Goal: Information Seeking & Learning: Learn about a topic

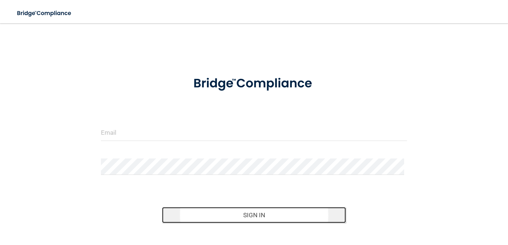
click at [225, 218] on button "Sign In" at bounding box center [254, 215] width 184 height 16
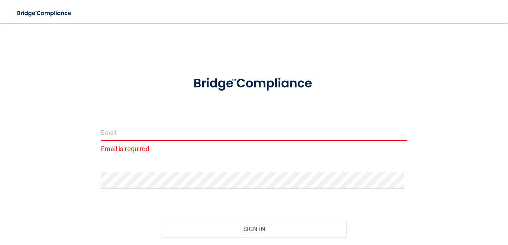
click at [126, 134] on input "email" at bounding box center [254, 133] width 306 height 16
type input "[EMAIL_ADDRESS][DOMAIN_NAME]"
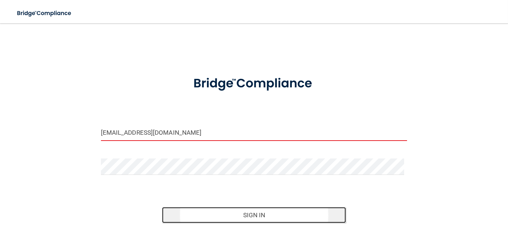
click at [250, 215] on button "Sign In" at bounding box center [254, 215] width 184 height 16
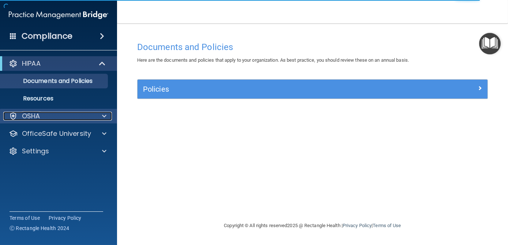
click at [103, 119] on span at bounding box center [104, 116] width 4 height 9
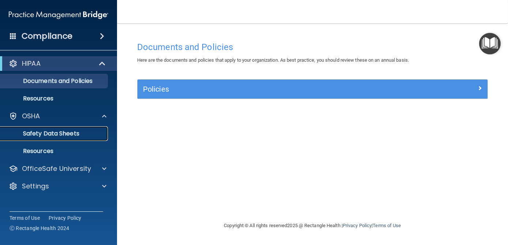
click at [61, 131] on p "Safety Data Sheets" at bounding box center [55, 133] width 100 height 7
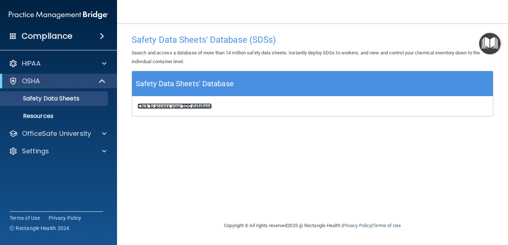
click at [168, 107] on b "Click to access your SDS database" at bounding box center [174, 105] width 74 height 5
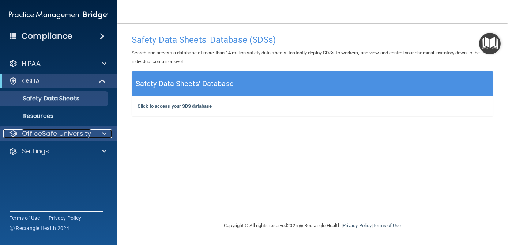
click at [68, 132] on p "OfficeSafe University" at bounding box center [56, 133] width 69 height 9
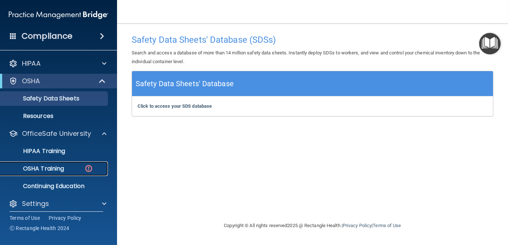
click at [49, 166] on p "OSHA Training" at bounding box center [34, 168] width 59 height 7
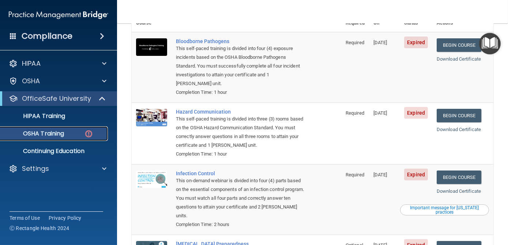
scroll to position [80, 0]
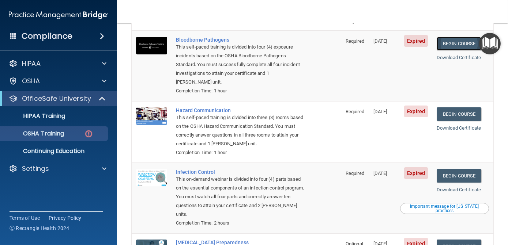
click at [452, 37] on link "Begin Course" at bounding box center [459, 44] width 45 height 14
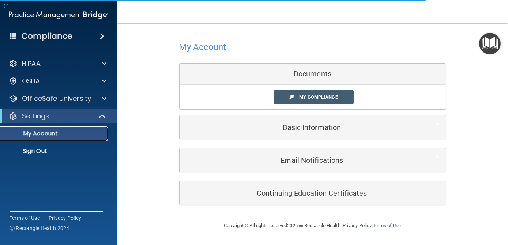
click at [57, 132] on p "My Account" at bounding box center [55, 133] width 100 height 7
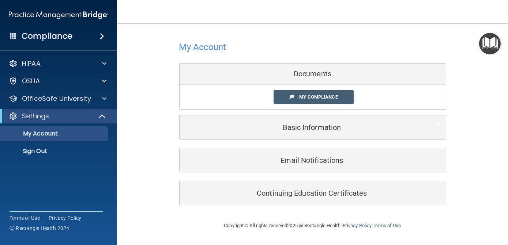
click at [299, 75] on div "Documents" at bounding box center [313, 74] width 266 height 21
click at [292, 97] on span at bounding box center [292, 96] width 5 height 5
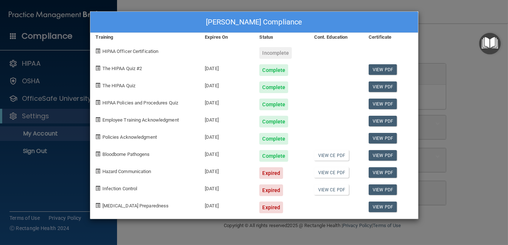
click at [271, 51] on div "Incomplete" at bounding box center [275, 53] width 33 height 12
click at [272, 173] on div "Expired" at bounding box center [271, 173] width 24 height 12
click at [325, 174] on link "View CE PDF" at bounding box center [331, 172] width 35 height 11
click at [269, 173] on div "Expired" at bounding box center [271, 173] width 24 height 12
click at [221, 171] on div "09/06/2025" at bounding box center [226, 170] width 54 height 17
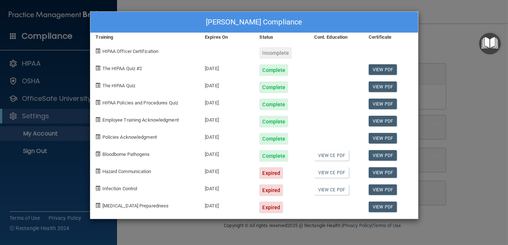
click at [138, 174] on span "Hazard Communication" at bounding box center [126, 171] width 49 height 5
click at [333, 172] on link "View CE PDF" at bounding box center [331, 172] width 35 height 11
click at [405, 22] on div "Celisse Nguyen's Compliance" at bounding box center [254, 22] width 328 height 21
click at [109, 16] on div "Celisse Nguyen's Compliance" at bounding box center [254, 22] width 328 height 21
click at [50, 101] on div "Celisse Nguyen's Compliance Training Expires On Status Cont. Education Certific…" at bounding box center [254, 122] width 508 height 245
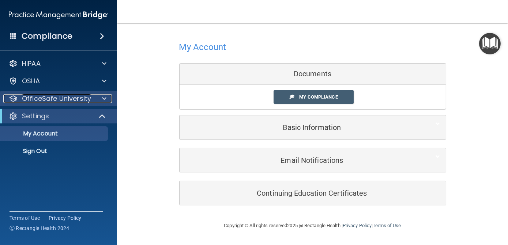
click at [83, 98] on p "OfficeSafe University" at bounding box center [56, 98] width 69 height 9
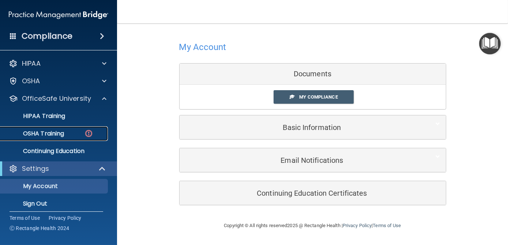
click at [54, 132] on p "OSHA Training" at bounding box center [34, 133] width 59 height 7
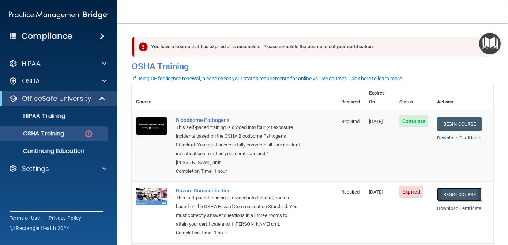
click at [455, 192] on link "Begin Course" at bounding box center [459, 195] width 45 height 14
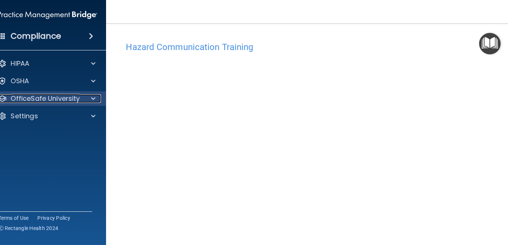
click at [69, 101] on p "OfficeSafe University" at bounding box center [45, 98] width 69 height 9
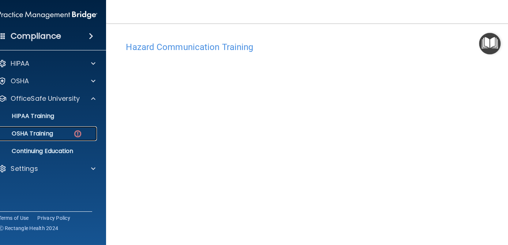
click at [46, 137] on p "OSHA Training" at bounding box center [23, 133] width 59 height 7
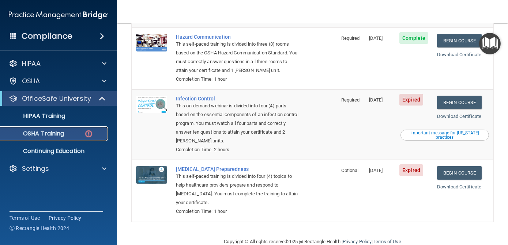
scroll to position [161, 0]
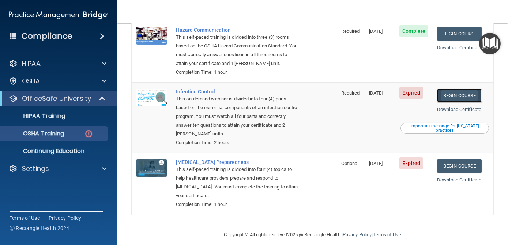
click at [458, 89] on link "Begin Course" at bounding box center [459, 96] width 45 height 14
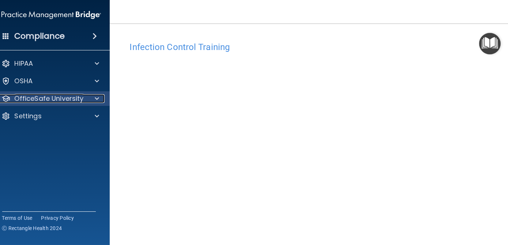
click at [89, 98] on div at bounding box center [95, 98] width 18 height 9
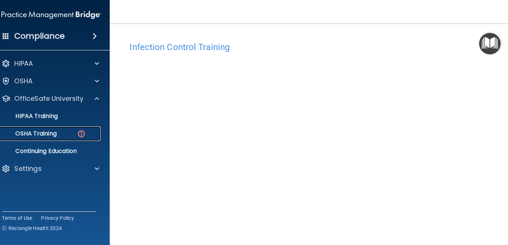
click at [82, 133] on img at bounding box center [81, 133] width 9 height 9
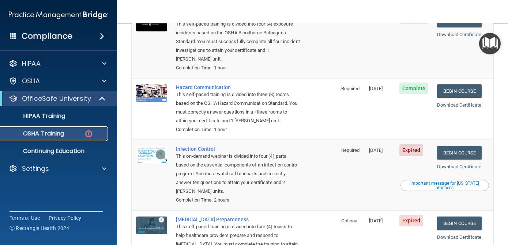
scroll to position [111, 0]
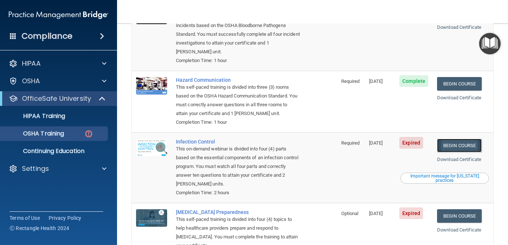
click at [455, 139] on link "Begin Course" at bounding box center [459, 146] width 45 height 14
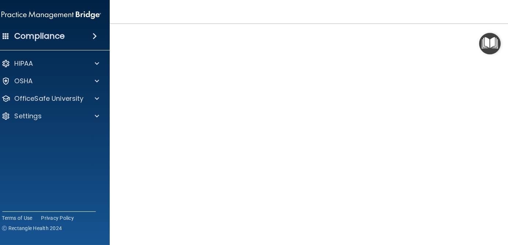
scroll to position [31, 0]
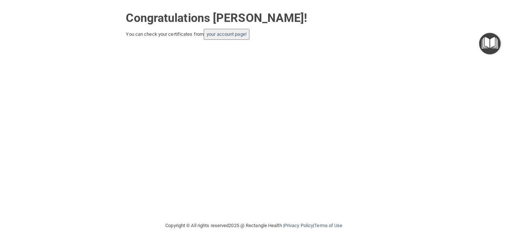
click at [490, 47] on img "Open Resource Center" at bounding box center [490, 44] width 22 height 22
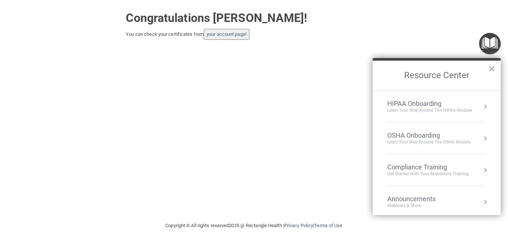
click at [399, 105] on div "HIPAA Onboarding" at bounding box center [429, 104] width 84 height 8
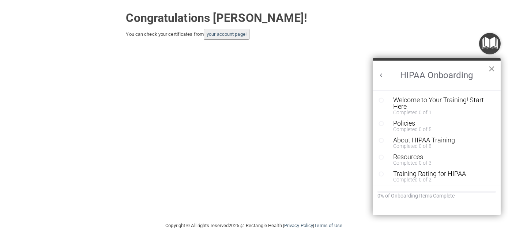
click at [491, 72] on button "×" at bounding box center [491, 69] width 7 height 12
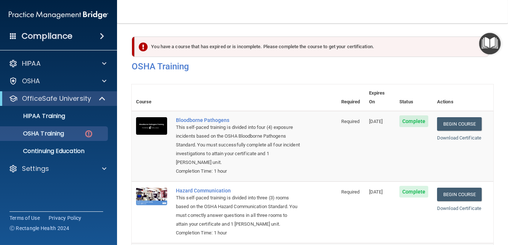
scroll to position [111, 0]
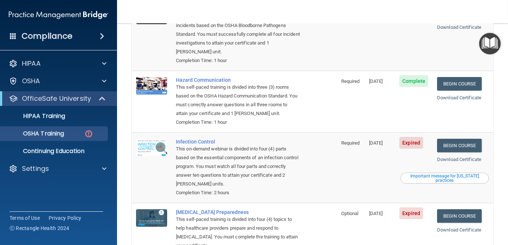
click at [412, 137] on span "Expired" at bounding box center [411, 143] width 24 height 12
click at [451, 139] on link "Begin Course" at bounding box center [459, 146] width 45 height 14
click at [83, 133] on div "OSHA Training" at bounding box center [55, 133] width 100 height 7
click at [93, 136] on div "OSHA Training" at bounding box center [55, 133] width 100 height 7
click at [408, 137] on span "Expired" at bounding box center [411, 143] width 24 height 12
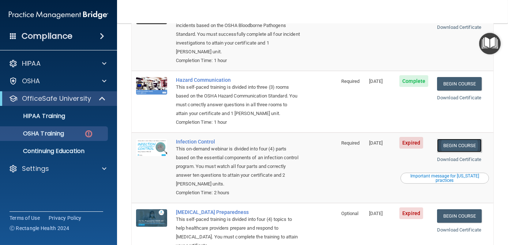
click at [456, 139] on link "Begin Course" at bounding box center [459, 146] width 45 height 14
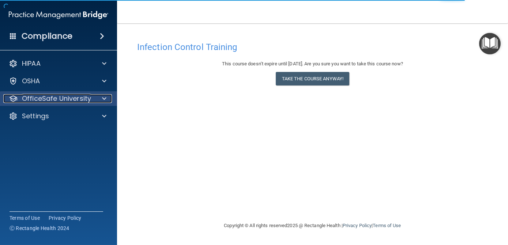
click at [61, 101] on p "OfficeSafe University" at bounding box center [56, 98] width 69 height 9
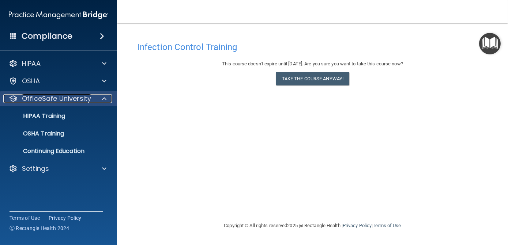
click at [88, 99] on p "OfficeSafe University" at bounding box center [56, 98] width 69 height 9
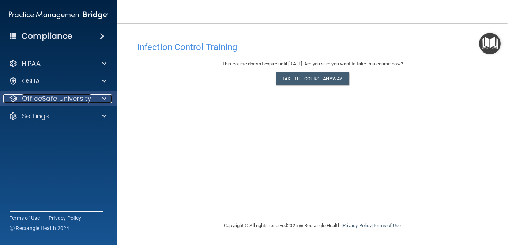
click at [94, 99] on div at bounding box center [103, 98] width 18 height 9
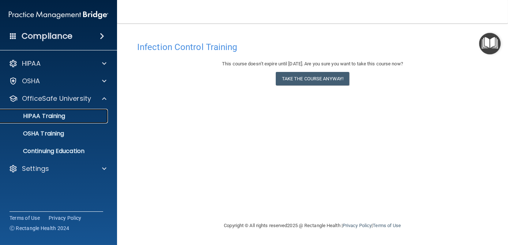
click at [62, 116] on p "HIPAA Training" at bounding box center [35, 116] width 60 height 7
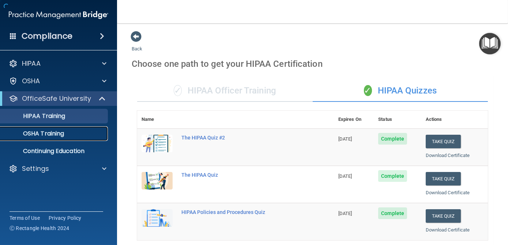
click at [56, 138] on link "OSHA Training" at bounding box center [50, 133] width 115 height 15
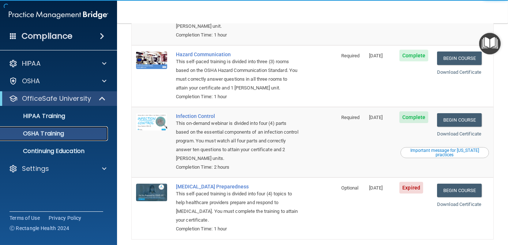
scroll to position [118, 0]
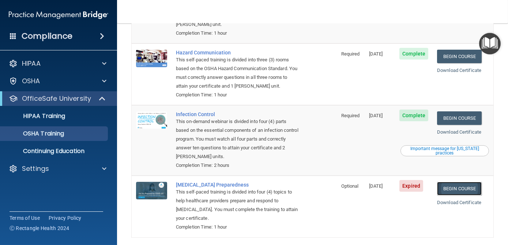
click at [454, 182] on link "Begin Course" at bounding box center [459, 189] width 45 height 14
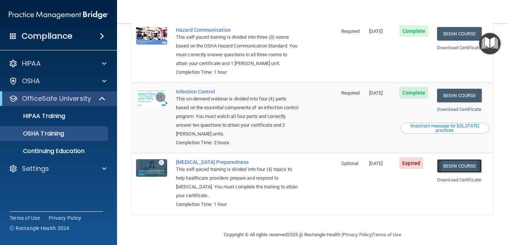
click at [453, 160] on link "Begin Course" at bounding box center [459, 166] width 45 height 14
click at [456, 177] on link "Download Certificate" at bounding box center [459, 179] width 44 height 5
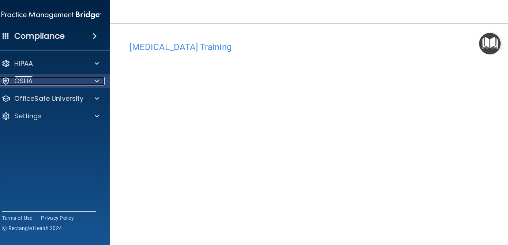
click at [87, 84] on div at bounding box center [95, 81] width 18 height 9
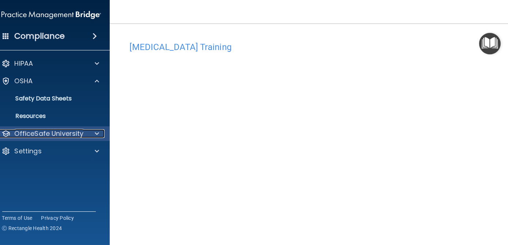
click at [78, 133] on p "OfficeSafe University" at bounding box center [49, 133] width 69 height 9
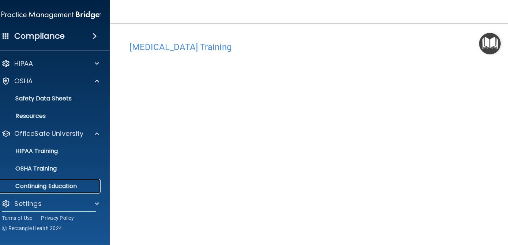
click at [68, 187] on p "Continuing Education" at bounding box center [47, 186] width 100 height 7
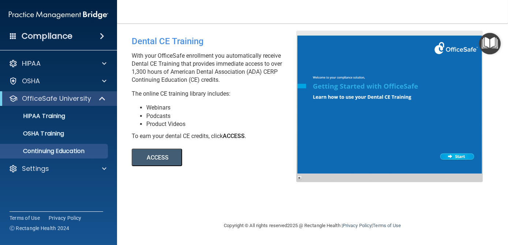
click at [461, 154] on div at bounding box center [389, 107] width 186 height 152
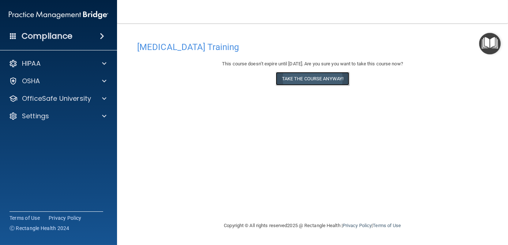
click at [318, 80] on button "Take the course anyway!" at bounding box center [312, 79] width 73 height 14
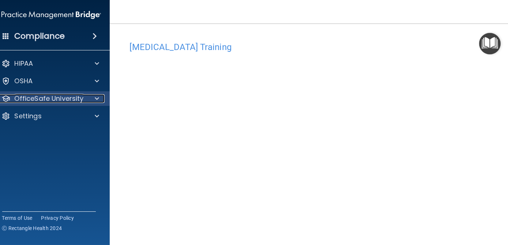
click at [91, 95] on div at bounding box center [95, 98] width 18 height 9
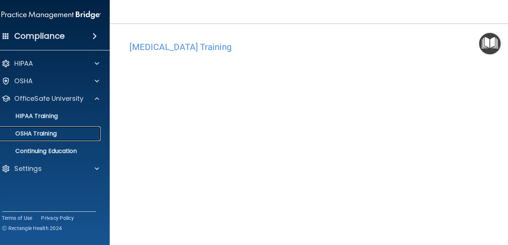
click at [48, 135] on p "OSHA Training" at bounding box center [26, 133] width 59 height 7
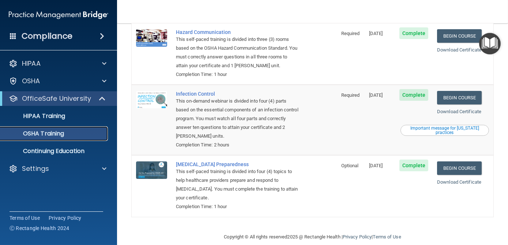
scroll to position [140, 0]
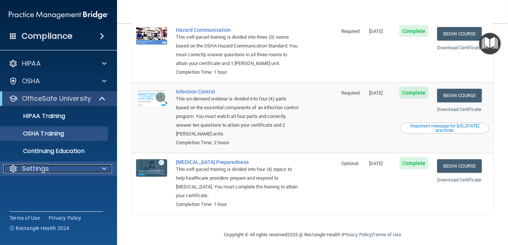
click at [104, 167] on span at bounding box center [104, 169] width 4 height 9
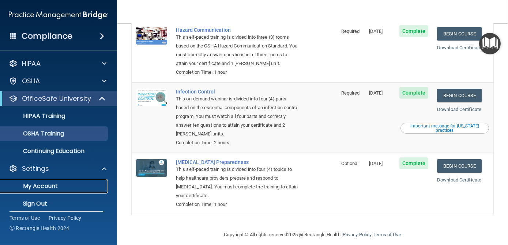
click at [64, 189] on p "My Account" at bounding box center [55, 186] width 100 height 7
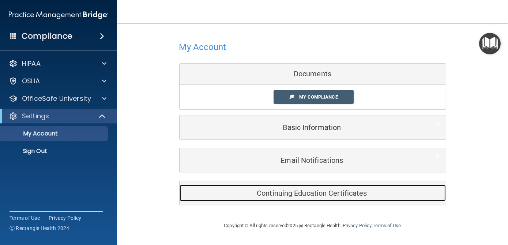
click at [304, 194] on h5 "Continuing Education Certificates" at bounding box center [301, 193] width 233 height 8
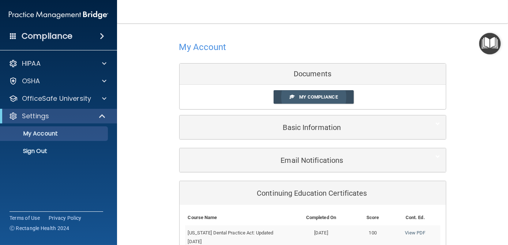
click at [325, 96] on span "My Compliance" at bounding box center [318, 96] width 38 height 5
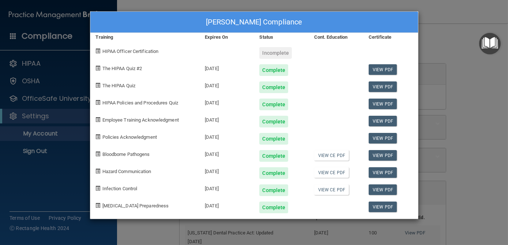
click at [273, 54] on div "Incomplete" at bounding box center [275, 53] width 33 height 12
click at [146, 50] on span "HIPAA Officer Certification" at bounding box center [130, 51] width 56 height 5
click at [102, 54] on div "HIPAA Officer Certification" at bounding box center [144, 50] width 109 height 17
click at [38, 63] on div "[PERSON_NAME] Compliance Training Expires On Status Cont. Education Certificate…" at bounding box center [254, 122] width 508 height 245
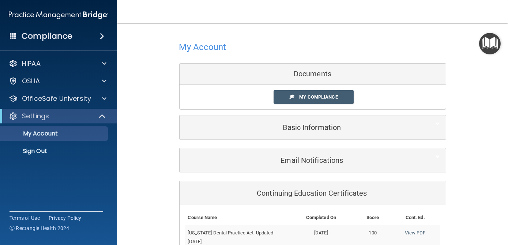
click at [303, 74] on div "Documents" at bounding box center [313, 74] width 266 height 21
click at [300, 97] on span "My Compliance" at bounding box center [318, 96] width 38 height 5
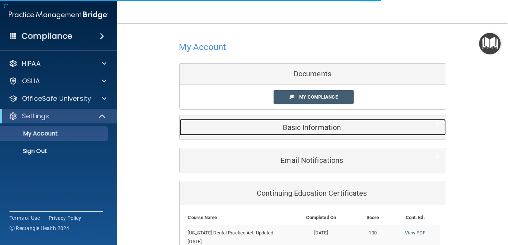
click at [312, 129] on h5 "Basic Information" at bounding box center [301, 128] width 233 height 8
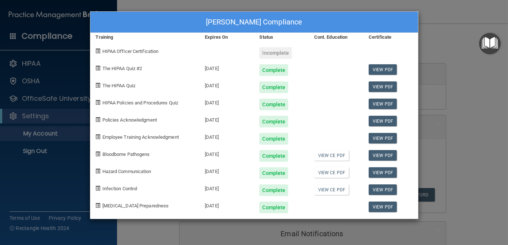
click at [272, 53] on div "Incomplete" at bounding box center [275, 53] width 33 height 12
click at [128, 51] on span "HIPAA Officer Certification" at bounding box center [130, 51] width 56 height 5
click at [138, 72] on div "The HIPAA Quiz #2" at bounding box center [144, 67] width 109 height 17
click at [34, 63] on div "Celisse Nguyen's Compliance Training Expires On Status Cont. Education Certific…" at bounding box center [254, 122] width 508 height 245
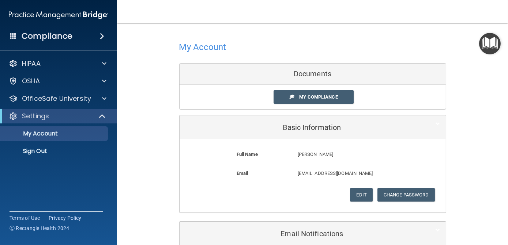
click at [312, 75] on div "Documents" at bounding box center [313, 74] width 266 height 21
click at [323, 78] on div "Documents" at bounding box center [313, 74] width 266 height 21
click at [301, 79] on div "Documents" at bounding box center [313, 74] width 266 height 21
click at [292, 78] on div "Documents" at bounding box center [313, 74] width 266 height 21
click at [303, 97] on span "My Compliance" at bounding box center [318, 96] width 38 height 5
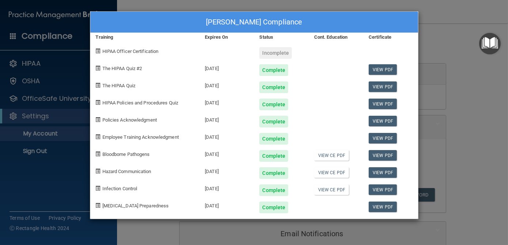
click at [268, 55] on div "Incomplete" at bounding box center [275, 53] width 33 height 12
click at [281, 56] on div "Incomplete" at bounding box center [275, 53] width 33 height 12
click at [96, 52] on span at bounding box center [98, 51] width 5 height 5
click at [100, 53] on div "HIPAA Officer Certification" at bounding box center [144, 50] width 109 height 17
click at [35, 68] on div "Celisse Nguyen's Compliance Training Expires On Status Cont. Education Certific…" at bounding box center [254, 122] width 508 height 245
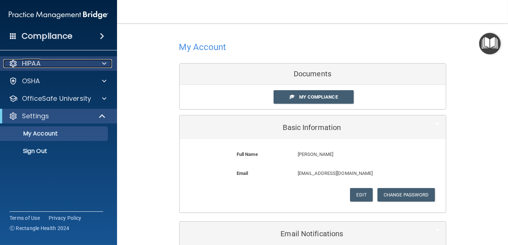
click at [33, 65] on p "HIPAA" at bounding box center [31, 63] width 19 height 9
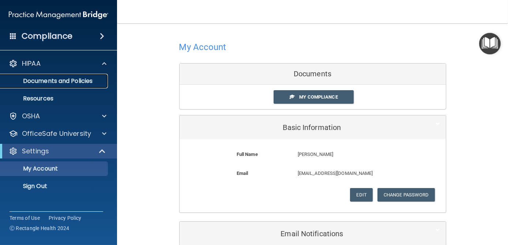
click at [57, 81] on p "Documents and Policies" at bounding box center [55, 81] width 100 height 7
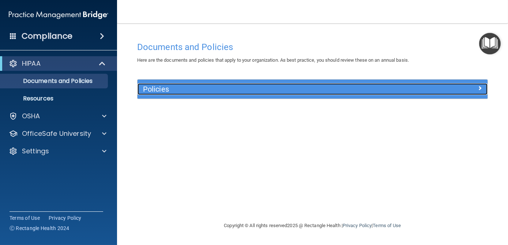
click at [477, 88] on div at bounding box center [443, 87] width 87 height 9
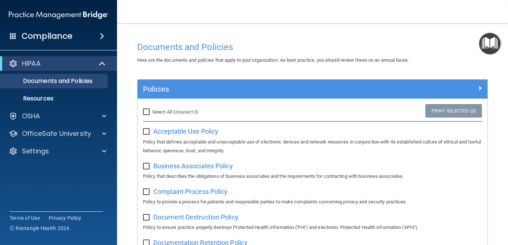
click at [145, 133] on input "checkbox" at bounding box center [147, 132] width 8 height 6
checkbox input "true"
click at [144, 167] on input "checkbox" at bounding box center [147, 167] width 8 height 6
checkbox input "true"
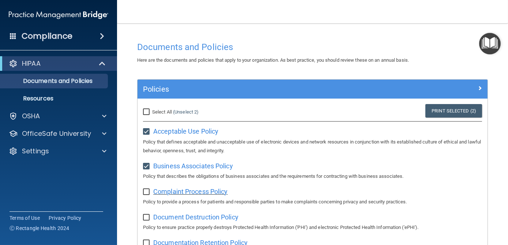
click at [155, 192] on span "Complaint Process Policy" at bounding box center [190, 192] width 74 height 8
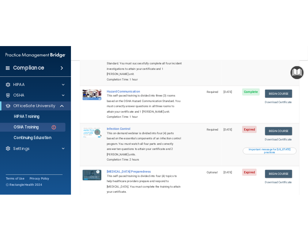
scroll to position [116, 0]
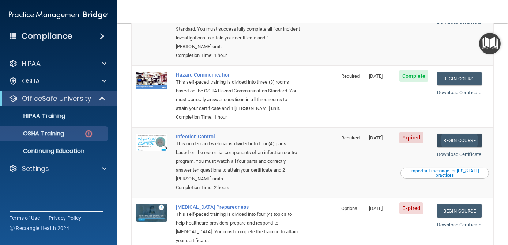
click at [457, 134] on link "Begin Course" at bounding box center [459, 141] width 45 height 14
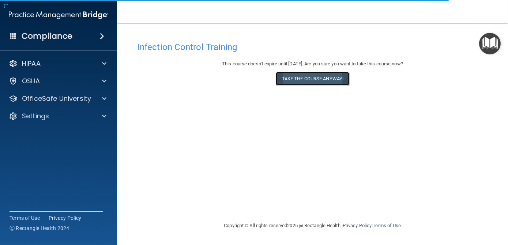
click at [320, 77] on button "Take the course anyway!" at bounding box center [312, 79] width 73 height 14
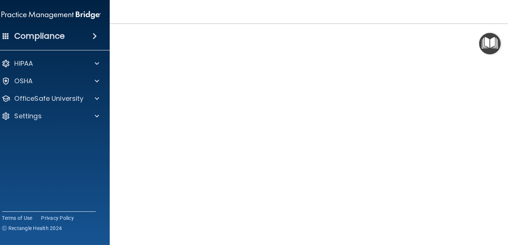
scroll to position [45, 0]
click at [26, 83] on p "OSHA" at bounding box center [24, 81] width 18 height 9
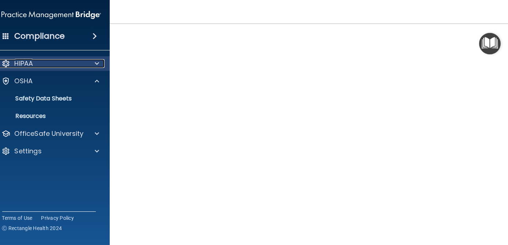
click at [27, 63] on p "HIPAA" at bounding box center [24, 63] width 19 height 9
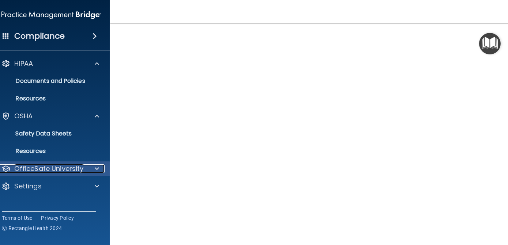
click at [49, 171] on p "OfficeSafe University" at bounding box center [49, 169] width 69 height 9
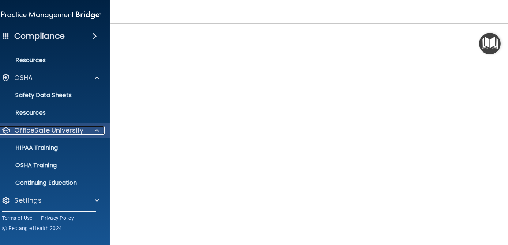
scroll to position [40, 0]
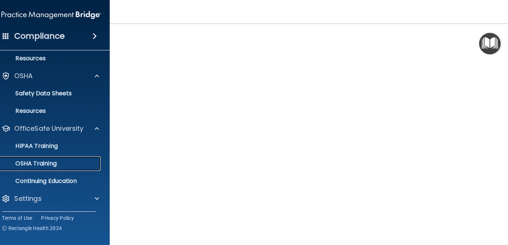
click at [30, 165] on p "OSHA Training" at bounding box center [26, 163] width 59 height 7
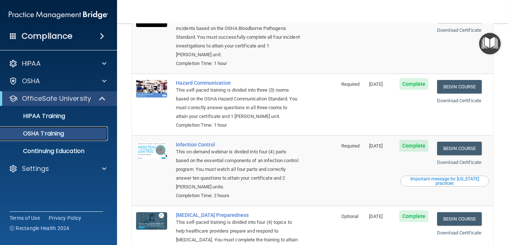
scroll to position [90, 0]
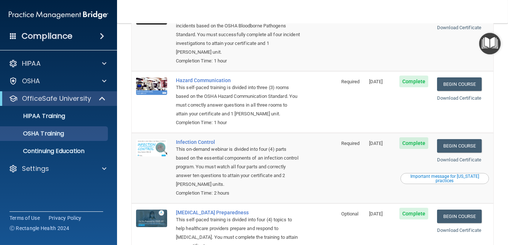
click at [409, 174] on div "Important message for [US_STATE] practices" at bounding box center [444, 178] width 86 height 9
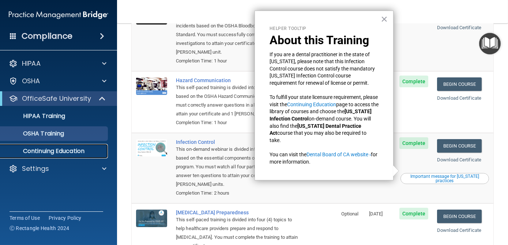
click at [47, 154] on p "Continuing Education" at bounding box center [55, 151] width 100 height 7
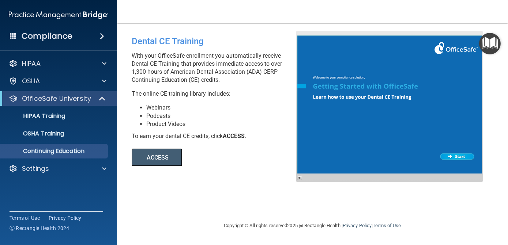
click at [154, 161] on button "ACCESS" at bounding box center [157, 158] width 50 height 18
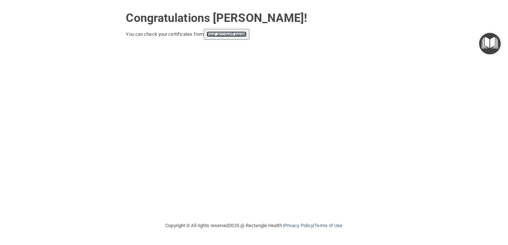
click at [236, 34] on link "your account page!" at bounding box center [227, 33] width 40 height 5
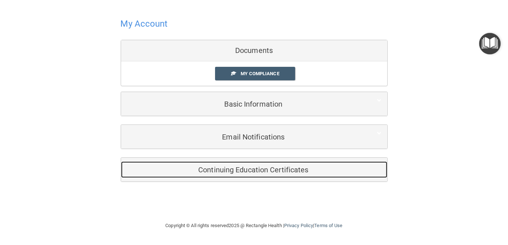
click at [271, 173] on h5 "Continuing Education Certificates" at bounding box center [242, 170] width 233 height 8
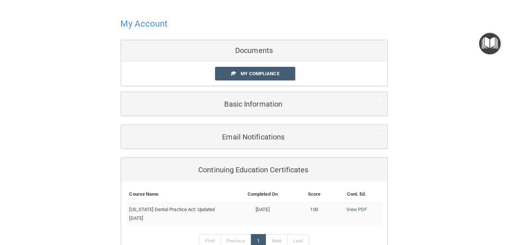
click at [268, 48] on div "Documents" at bounding box center [254, 50] width 266 height 21
click at [264, 54] on div "Documents" at bounding box center [254, 50] width 266 height 21
click at [264, 74] on span "My Compliance" at bounding box center [260, 73] width 38 height 5
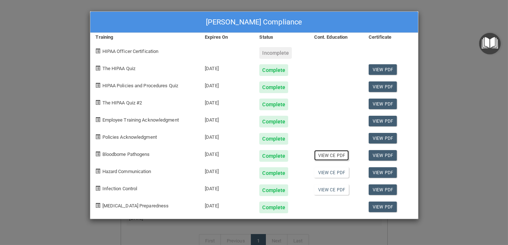
click at [339, 154] on link "View CE PDF" at bounding box center [331, 155] width 35 height 11
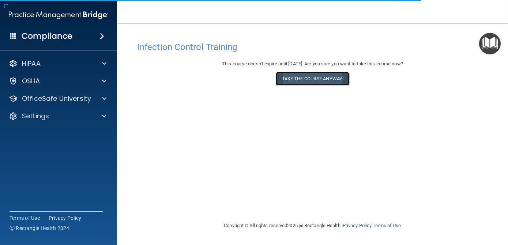
click at [300, 79] on button "Take the course anyway!" at bounding box center [312, 79] width 73 height 14
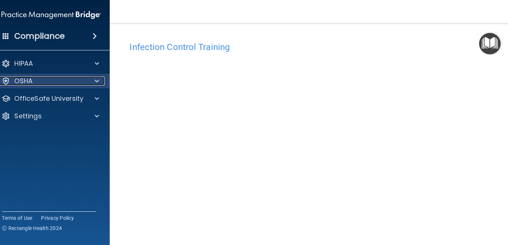
click at [24, 83] on p "OSHA" at bounding box center [24, 81] width 18 height 9
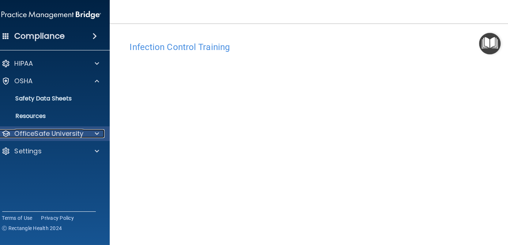
click at [45, 135] on p "OfficeSafe University" at bounding box center [49, 133] width 69 height 9
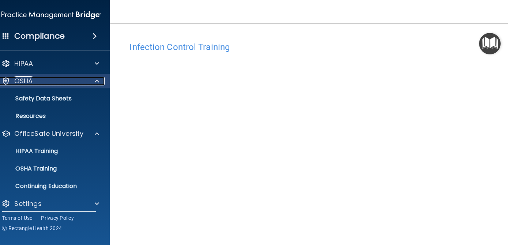
click at [31, 83] on div "OSHA" at bounding box center [41, 81] width 91 height 9
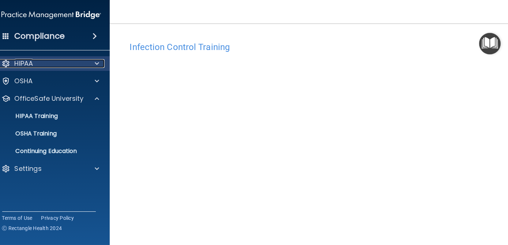
click at [91, 65] on div at bounding box center [95, 63] width 18 height 9
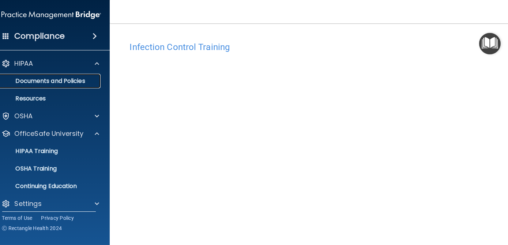
click at [23, 83] on p "Documents and Policies" at bounding box center [47, 81] width 100 height 7
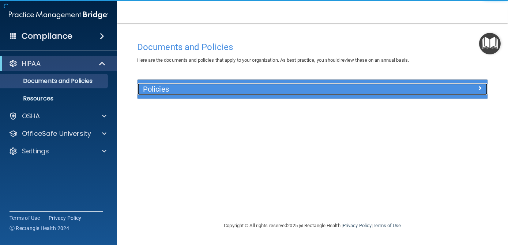
click at [152, 93] on h5 "Policies" at bounding box center [269, 89] width 252 height 8
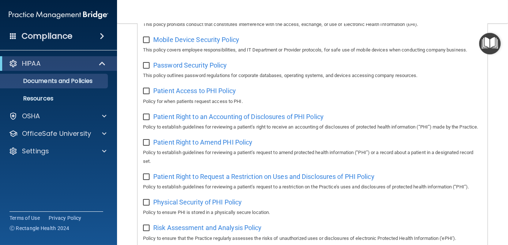
scroll to position [323, 0]
click at [26, 68] on p "HIPAA" at bounding box center [31, 63] width 19 height 9
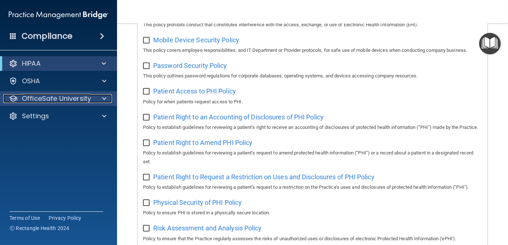
click at [46, 99] on p "OfficeSafe University" at bounding box center [56, 98] width 69 height 9
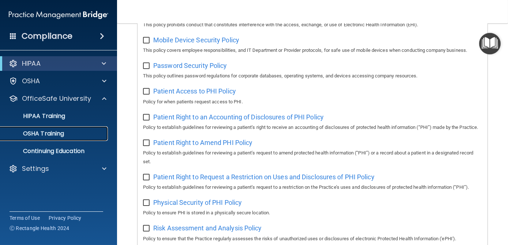
click at [33, 137] on p "OSHA Training" at bounding box center [34, 133] width 59 height 7
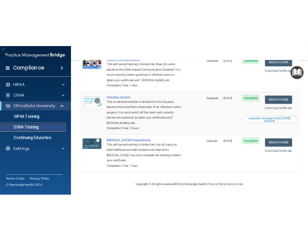
scroll to position [140, 0]
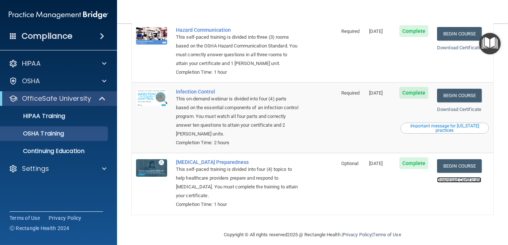
click at [461, 177] on link "Download Certificate" at bounding box center [459, 179] width 44 height 5
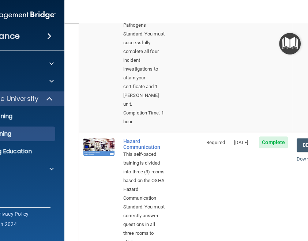
scroll to position [261, 0]
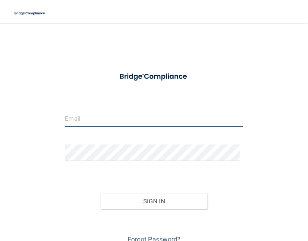
click at [91, 120] on input "email" at bounding box center [154, 118] width 178 height 16
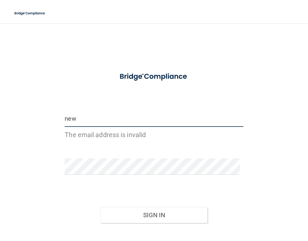
type input "[EMAIL_ADDRESS][DOMAIN_NAME]"
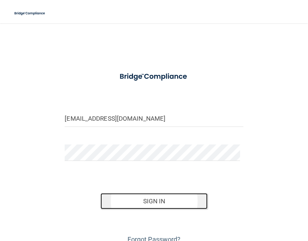
click at [157, 201] on button "Sign In" at bounding box center [154, 201] width 107 height 16
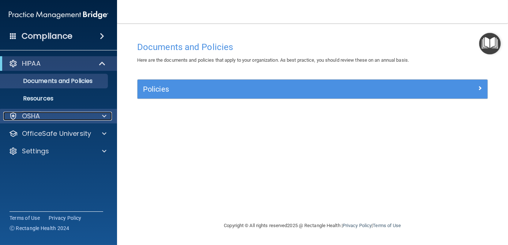
click at [102, 116] on span at bounding box center [104, 116] width 4 height 9
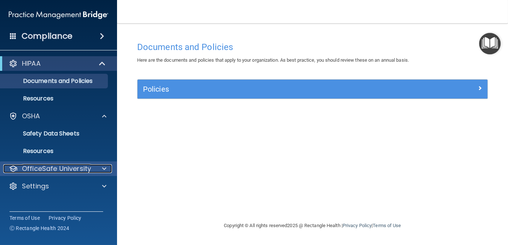
click at [94, 171] on div at bounding box center [103, 169] width 18 height 9
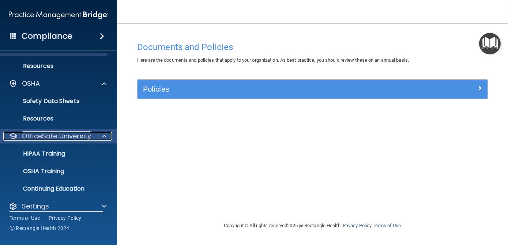
scroll to position [40, 0]
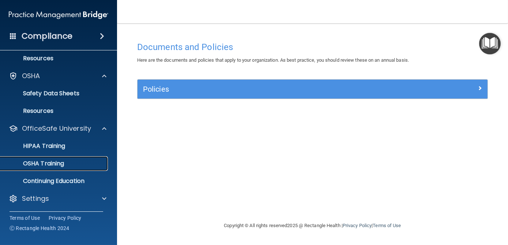
click at [65, 169] on link "OSHA Training" at bounding box center [50, 163] width 115 height 15
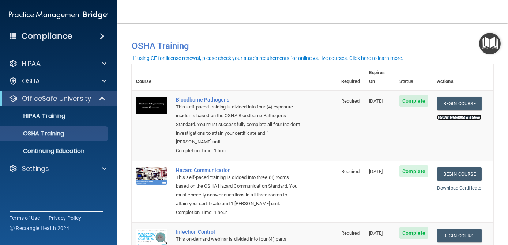
click at [308, 115] on link "Download Certificate" at bounding box center [459, 117] width 44 height 5
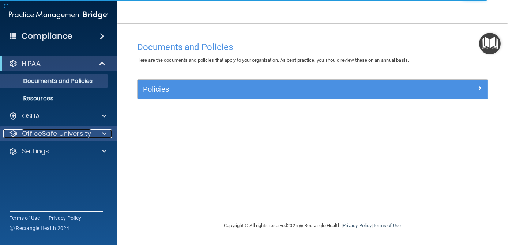
click at [45, 137] on p "OfficeSafe University" at bounding box center [56, 133] width 69 height 9
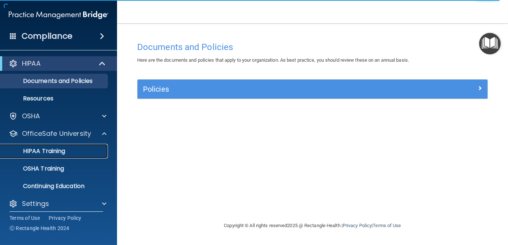
click at [16, 150] on p "HIPAA Training" at bounding box center [35, 151] width 60 height 7
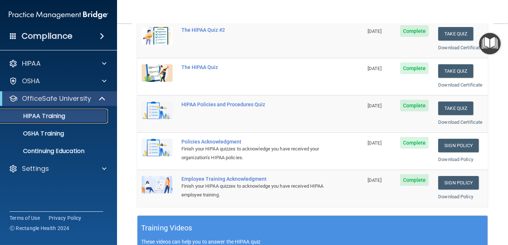
scroll to position [107, 0]
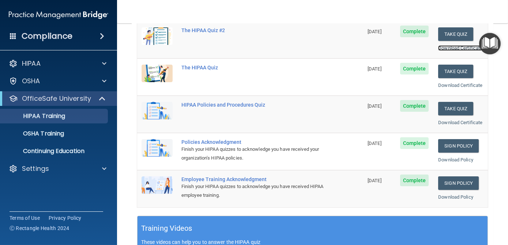
click at [447, 51] on link "Download Certificate" at bounding box center [460, 47] width 44 height 5
click at [445, 88] on link "Download Certificate" at bounding box center [460, 85] width 44 height 5
click at [499, 197] on main "Back Choose one path to get your HIPAA Certification ✓ HIPAA Officer Training ✓…" at bounding box center [312, 134] width 391 height 222
click at [499, 195] on main "Back Choose one path to get your HIPAA Certification ✓ HIPAA Officer Training ✓…" at bounding box center [312, 134] width 391 height 222
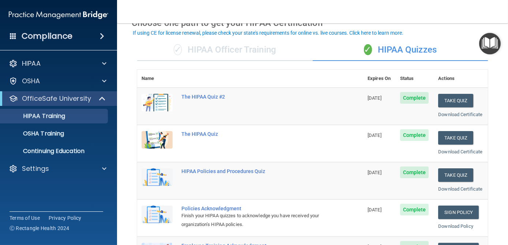
scroll to position [48, 0]
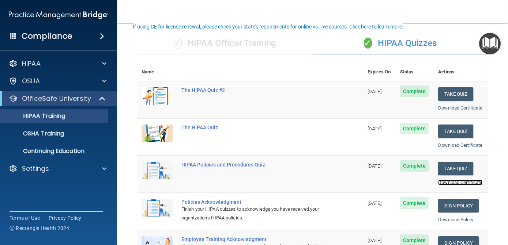
click at [447, 185] on link "Download Certificate" at bounding box center [460, 182] width 44 height 5
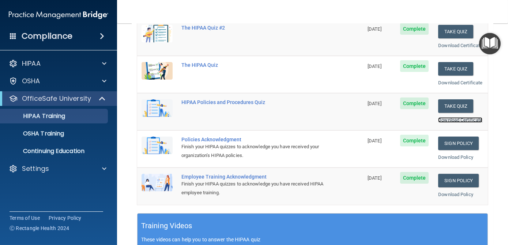
scroll to position [110, 0]
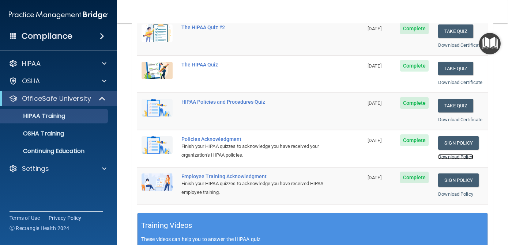
click at [456, 160] on link "Download Policy" at bounding box center [455, 156] width 35 height 5
click at [451, 197] on link "Download Policy" at bounding box center [455, 194] width 35 height 5
click at [443, 85] on link "Download Certificate" at bounding box center [460, 82] width 44 height 5
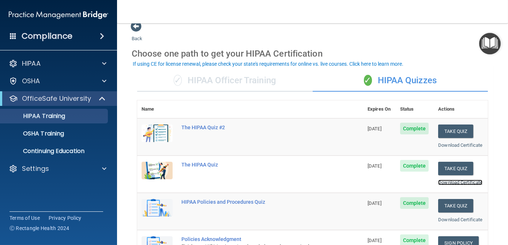
scroll to position [10, 0]
click at [368, 82] on span "✓" at bounding box center [368, 80] width 8 height 11
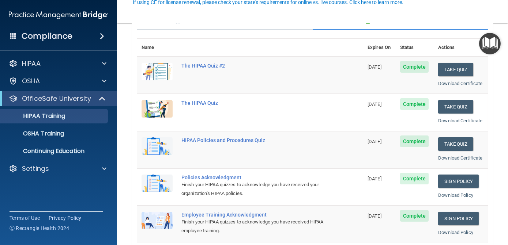
scroll to position [72, 0]
click at [93, 103] on div "OfficeSafe University" at bounding box center [48, 98] width 90 height 9
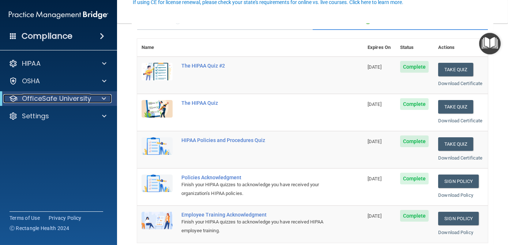
click at [92, 98] on div "OfficeSafe University" at bounding box center [48, 98] width 90 height 9
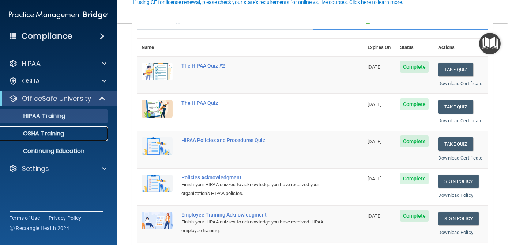
click at [66, 137] on div "OSHA Training" at bounding box center [55, 133] width 100 height 7
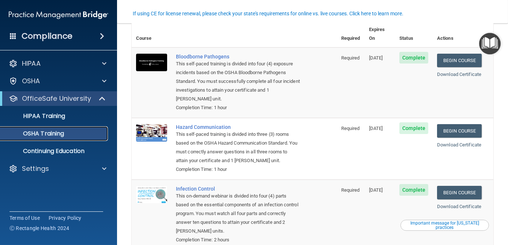
scroll to position [43, 0]
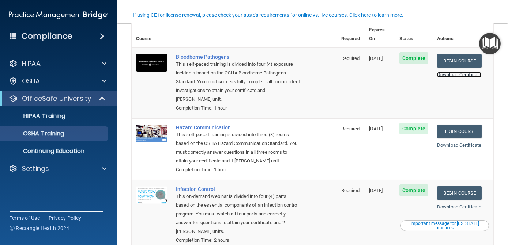
click at [455, 72] on link "Download Certificate" at bounding box center [459, 74] width 44 height 5
click at [452, 143] on link "Download Certificate" at bounding box center [459, 145] width 44 height 5
click at [453, 204] on link "Download Certificate" at bounding box center [459, 206] width 44 height 5
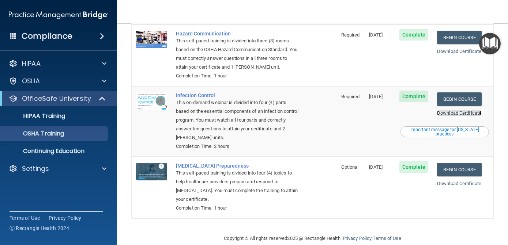
scroll to position [140, 0]
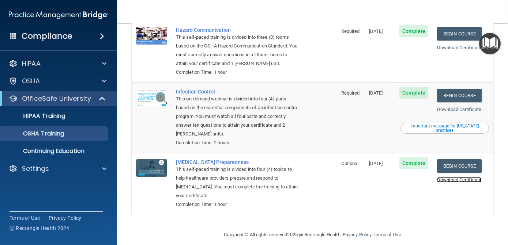
click at [449, 177] on link "Download Certificate" at bounding box center [459, 179] width 44 height 5
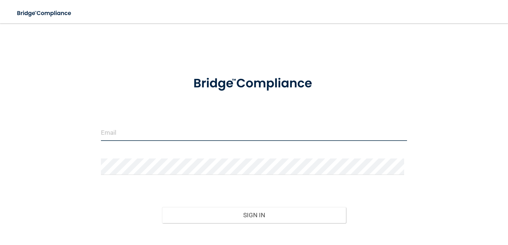
click at [170, 135] on input "email" at bounding box center [254, 133] width 306 height 16
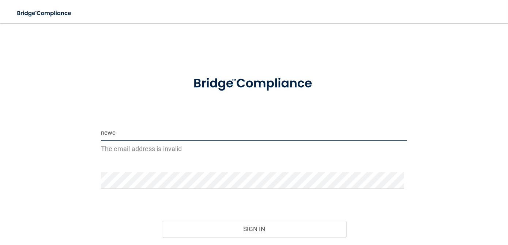
type input "[EMAIL_ADDRESS][DOMAIN_NAME]"
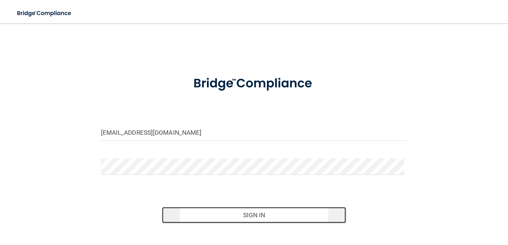
click at [256, 216] on button "Sign In" at bounding box center [254, 215] width 184 height 16
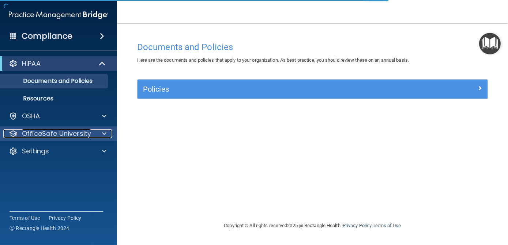
click at [84, 134] on p "OfficeSafe University" at bounding box center [56, 133] width 69 height 9
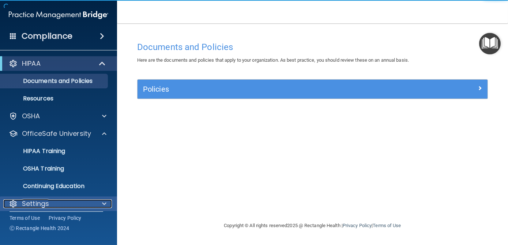
click at [103, 201] on span at bounding box center [104, 204] width 4 height 9
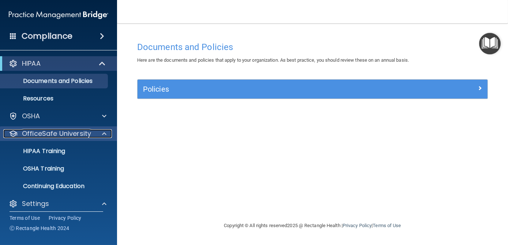
click at [98, 137] on div at bounding box center [103, 133] width 18 height 9
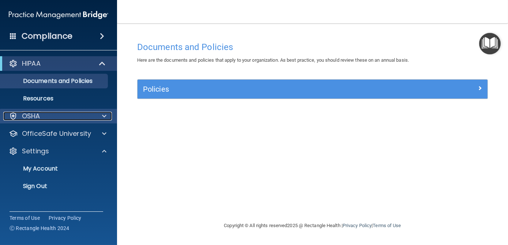
click at [105, 118] on span at bounding box center [104, 116] width 4 height 9
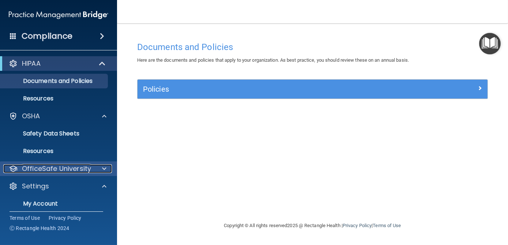
click at [105, 172] on span at bounding box center [104, 169] width 4 height 9
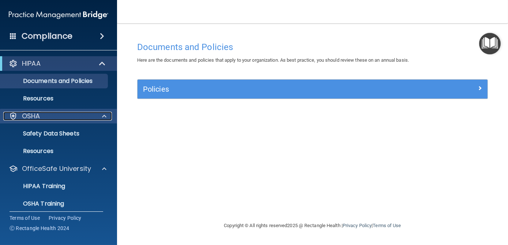
click at [105, 117] on span at bounding box center [104, 116] width 4 height 9
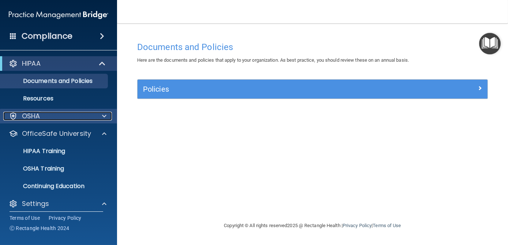
click at [104, 119] on span at bounding box center [104, 116] width 4 height 9
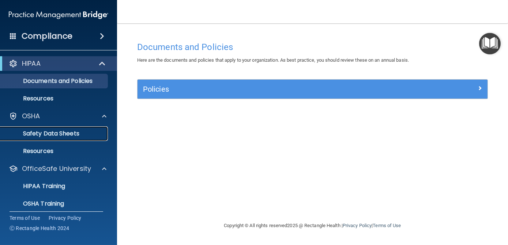
click at [75, 137] on link "Safety Data Sheets" at bounding box center [50, 133] width 115 height 15
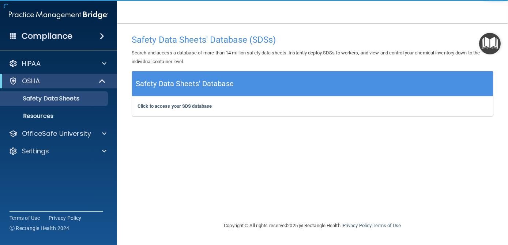
click at [158, 85] on h5 "Safety Data Sheets' Database" at bounding box center [185, 84] width 98 height 13
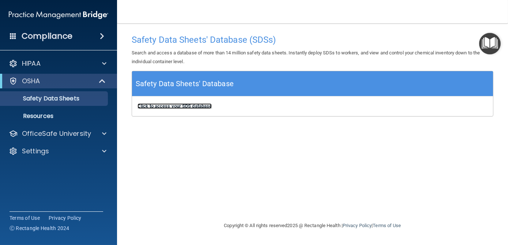
click at [147, 107] on b "Click to access your SDS database" at bounding box center [174, 105] width 74 height 5
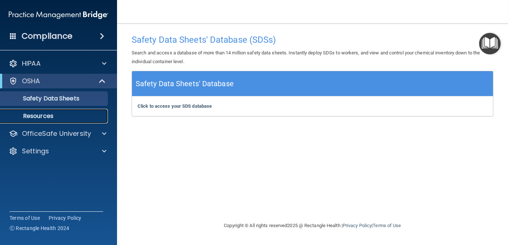
click at [40, 117] on p "Resources" at bounding box center [55, 116] width 100 height 7
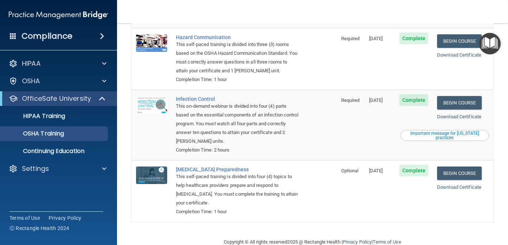
scroll to position [140, 0]
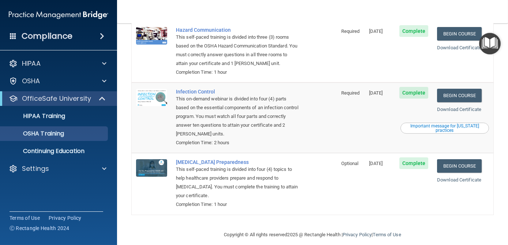
click at [436, 124] on div "Important message for [US_STATE] practices" at bounding box center [444, 128] width 86 height 9
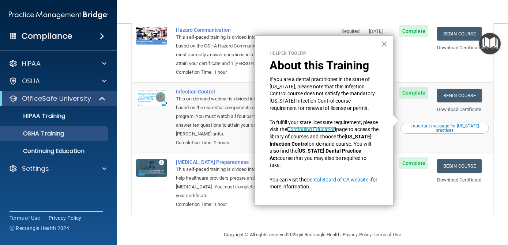
click at [325, 132] on link "Continuing Education" at bounding box center [311, 129] width 49 height 6
click at [383, 47] on button "×" at bounding box center [384, 44] width 7 height 12
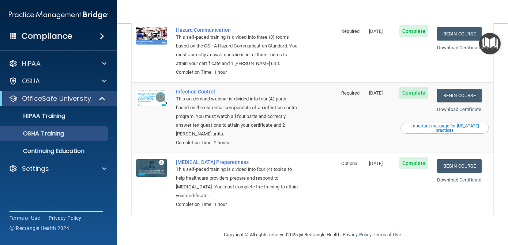
click at [441, 124] on div "Important message for [US_STATE] practices" at bounding box center [444, 128] width 86 height 9
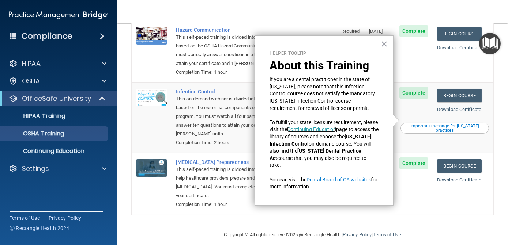
click at [336, 132] on link "Continuing Education" at bounding box center [311, 129] width 49 height 6
click at [385, 43] on button "×" at bounding box center [384, 44] width 7 height 12
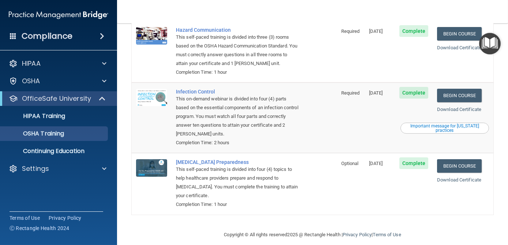
click at [408, 90] on span "Complete" at bounding box center [413, 93] width 29 height 12
click at [463, 89] on link "Begin Course" at bounding box center [459, 96] width 45 height 14
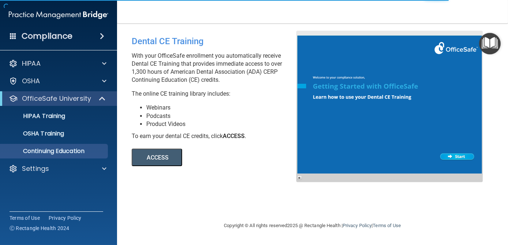
click at [455, 157] on div at bounding box center [389, 107] width 186 height 152
click at [460, 155] on div at bounding box center [389, 107] width 186 height 152
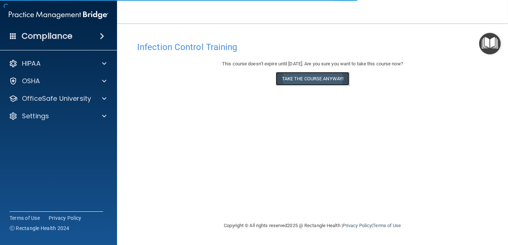
click at [318, 81] on button "Take the course anyway!" at bounding box center [312, 79] width 73 height 14
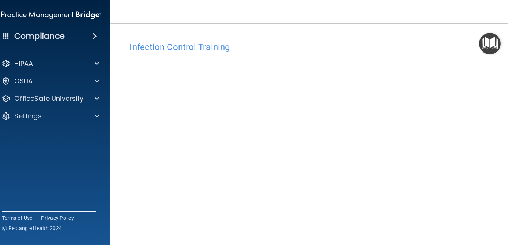
scroll to position [68, 0]
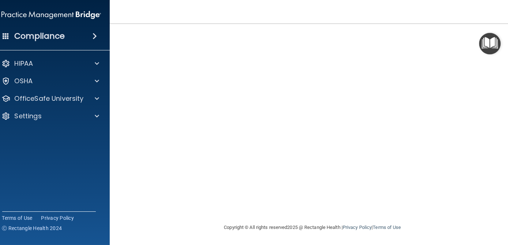
click at [498, 17] on nav "Toggle navigation [PERSON_NAME] [EMAIL_ADDRESS][DOMAIN_NAME] Manage My Enterpri…" at bounding box center [313, 11] width 406 height 23
click at [26, 81] on p "OSHA" at bounding box center [24, 81] width 18 height 9
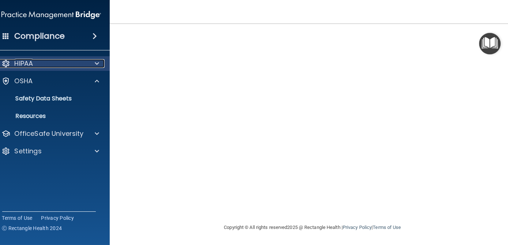
click at [21, 63] on p "HIPAA" at bounding box center [24, 63] width 19 height 9
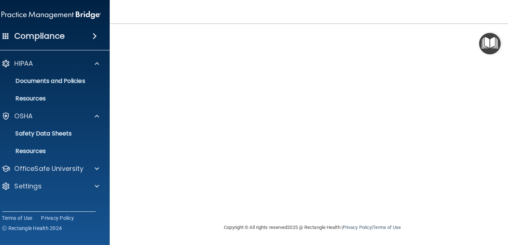
click at [491, 10] on nav "Toggle navigation [PERSON_NAME] [EMAIL_ADDRESS][DOMAIN_NAME] Manage My Enterpri…" at bounding box center [313, 11] width 406 height 23
click at [393, 7] on nav "Toggle navigation [PERSON_NAME] [EMAIL_ADDRESS][DOMAIN_NAME] Manage My Enterpri…" at bounding box center [313, 11] width 406 height 23
click at [239, 18] on nav "Toggle navigation [PERSON_NAME] [EMAIL_ADDRESS][DOMAIN_NAME] Manage My Enterpri…" at bounding box center [313, 11] width 406 height 23
click at [488, 50] on img "Open Resource Center" at bounding box center [490, 44] width 22 height 22
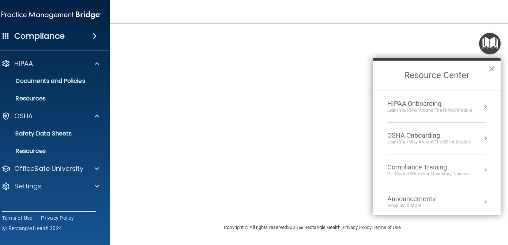
click at [481, 170] on button "Resource Center" at bounding box center [484, 170] width 7 height 7
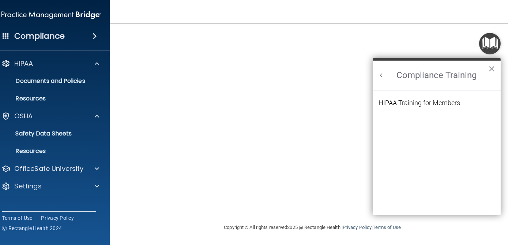
scroll to position [0, 0]
click at [458, 103] on div "HIPAA Training for Members" at bounding box center [419, 103] width 82 height 7
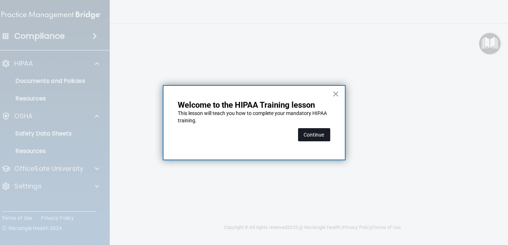
click at [311, 134] on button "Continue" at bounding box center [314, 134] width 32 height 13
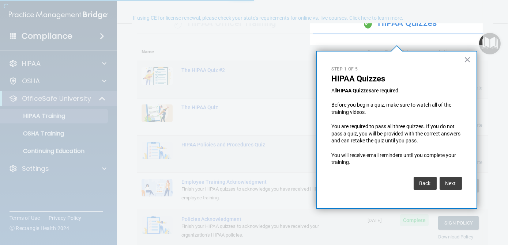
scroll to position [56, 0]
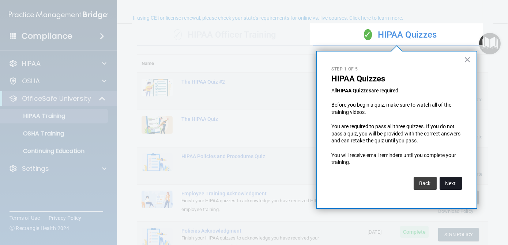
click at [450, 184] on button "Next" at bounding box center [450, 183] width 22 height 13
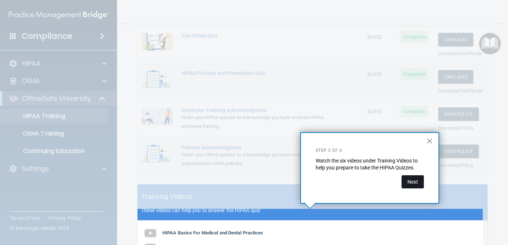
click at [414, 184] on button "Next" at bounding box center [412, 181] width 22 height 13
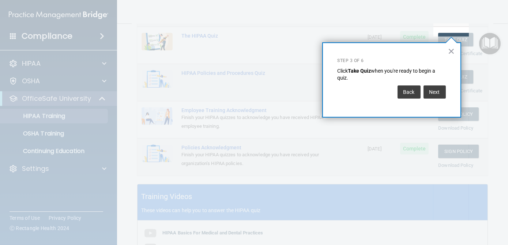
scroll to position [111, 0]
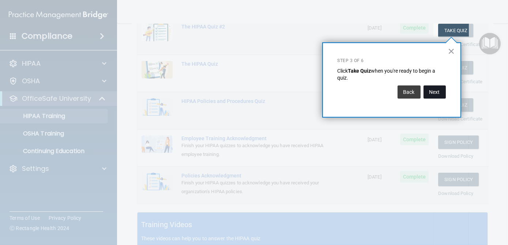
click at [438, 95] on button "Next" at bounding box center [434, 92] width 22 height 13
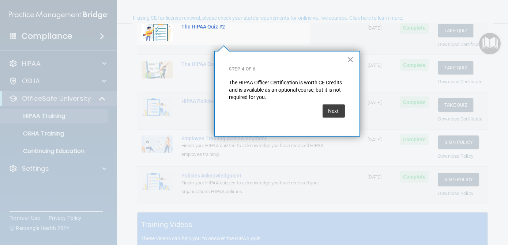
scroll to position [56, 0]
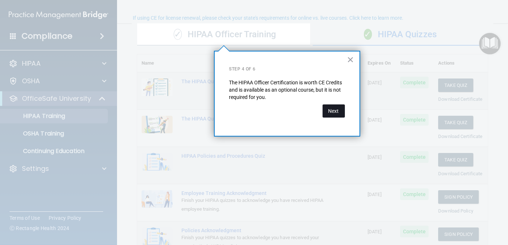
click at [336, 114] on button "Next" at bounding box center [333, 111] width 22 height 13
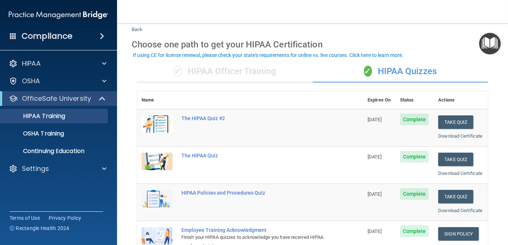
scroll to position [19, 0]
click at [230, 159] on div "The HIPAA Quiz" at bounding box center [253, 156] width 145 height 6
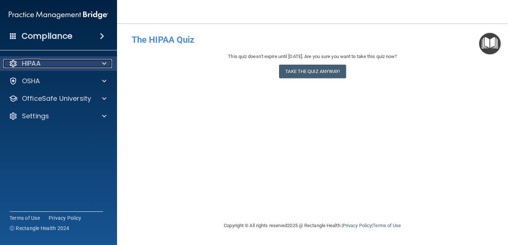
click at [64, 64] on div "HIPAA" at bounding box center [48, 63] width 91 height 9
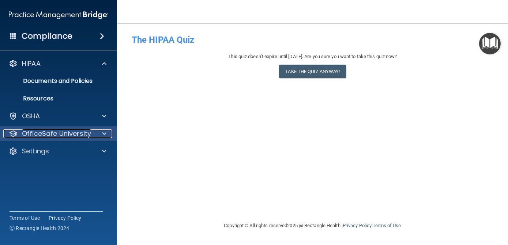
click at [91, 136] on div "OfficeSafe University" at bounding box center [48, 133] width 91 height 9
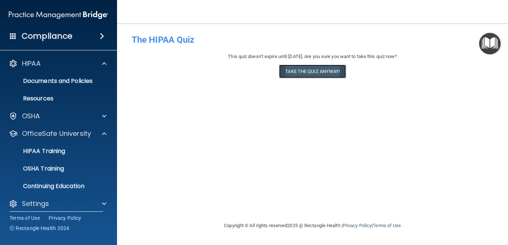
click at [317, 74] on button "Take the quiz anyway!" at bounding box center [312, 72] width 67 height 14
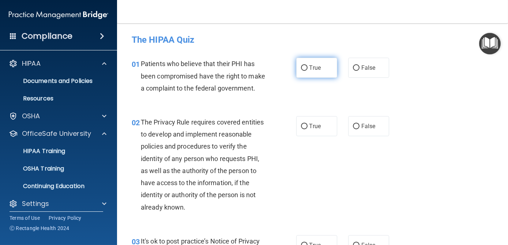
click at [302, 69] on input "True" at bounding box center [304, 67] width 7 height 5
radio input "true"
click at [447, 107] on div "01 Patients who believe that their PHI has been compromised have the right to m…" at bounding box center [312, 78] width 373 height 58
click at [317, 72] on label "True" at bounding box center [316, 68] width 41 height 20
click at [307, 71] on input "True" at bounding box center [304, 67] width 7 height 5
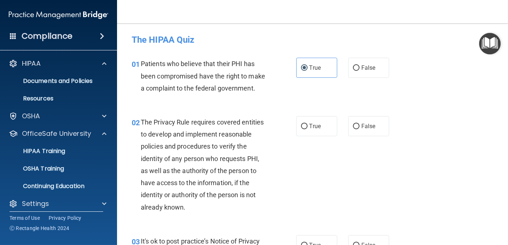
click at [471, 76] on div "01 Patients who believe that their PHI has been compromised have the right to m…" at bounding box center [312, 78] width 373 height 58
click at [457, 77] on div "01 Patients who believe that their PHI has been compromised have the right to m…" at bounding box center [312, 78] width 373 height 58
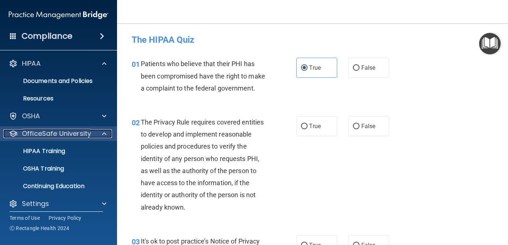
click at [86, 132] on p "OfficeSafe University" at bounding box center [56, 133] width 69 height 9
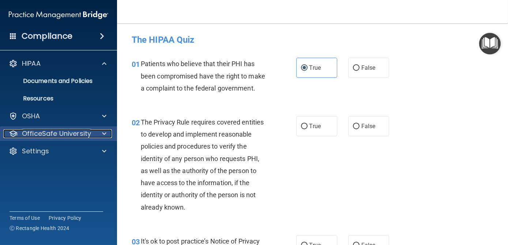
click at [101, 134] on div at bounding box center [103, 133] width 18 height 9
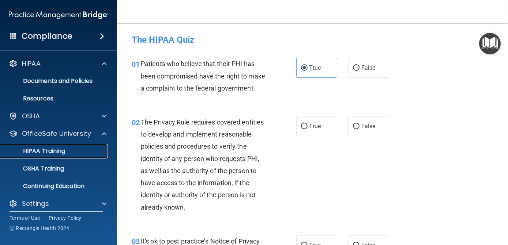
click at [69, 151] on div "HIPAA Training" at bounding box center [55, 151] width 100 height 7
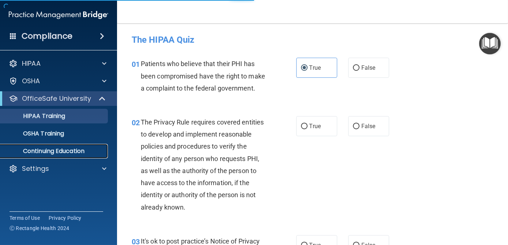
click at [77, 155] on p "Continuing Education" at bounding box center [55, 151] width 100 height 7
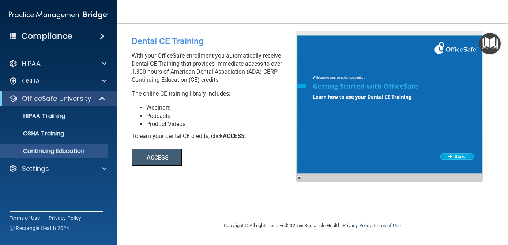
click at [442, 213] on div "Dental CE Training With your OfficeSafe enrollment you automatically receive De…" at bounding box center [313, 123] width 362 height 184
click at [491, 207] on div "Dental CE Training With your OfficeSafe enrollment you automatically receive De…" at bounding box center [313, 123] width 362 height 184
